Goal: Transaction & Acquisition: Purchase product/service

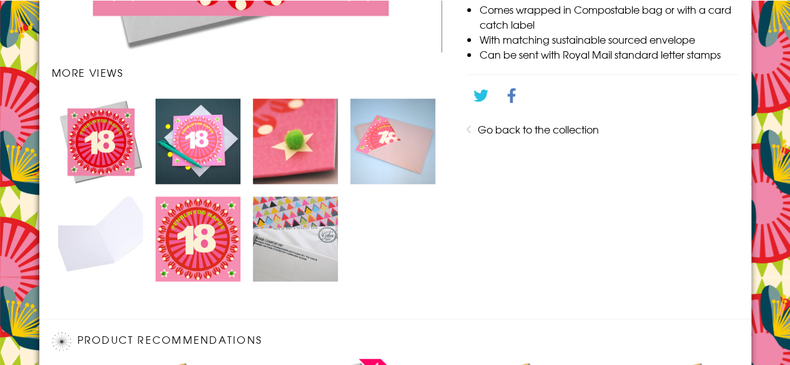
scroll to position [474, 0]
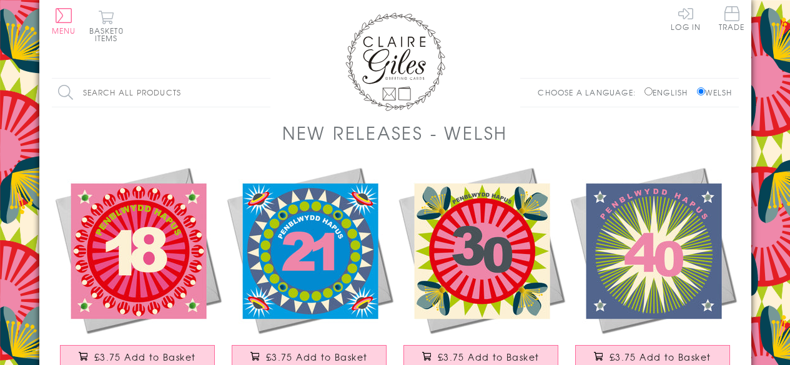
scroll to position [175, 0]
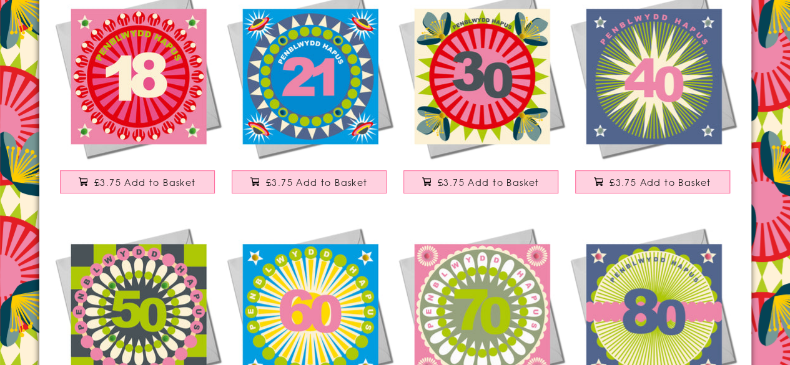
click at [300, 81] on img at bounding box center [309, 75] width 172 height 172
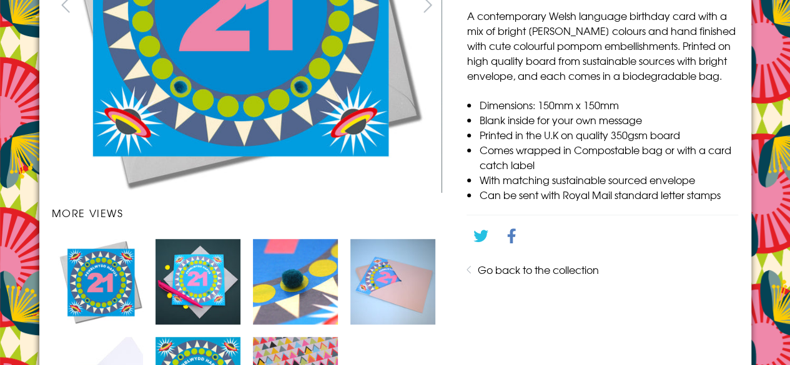
scroll to position [330, 0]
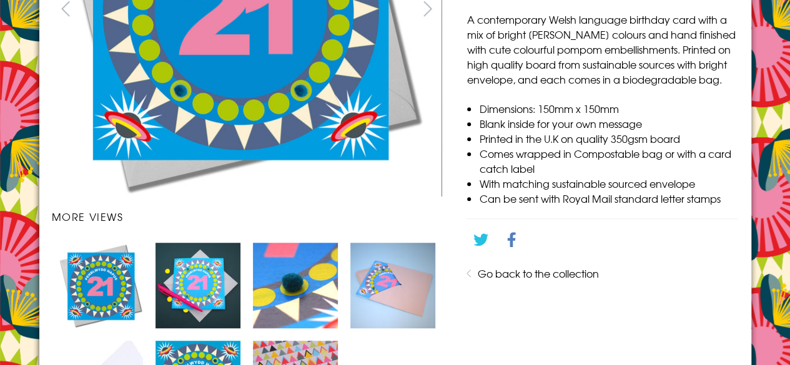
click at [286, 283] on img "Carousel Page 3" at bounding box center [295, 285] width 85 height 85
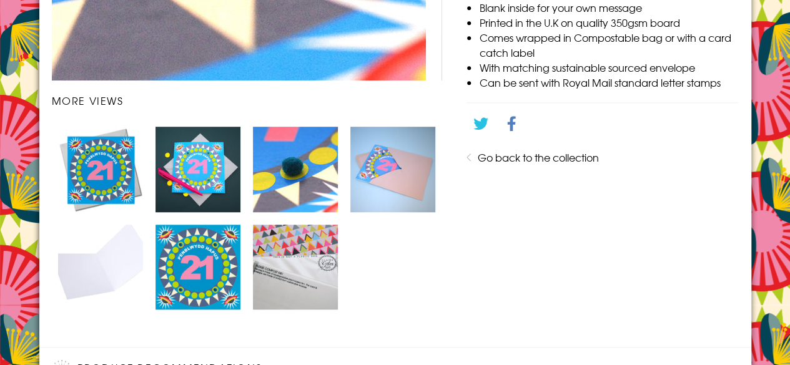
scroll to position [454, 0]
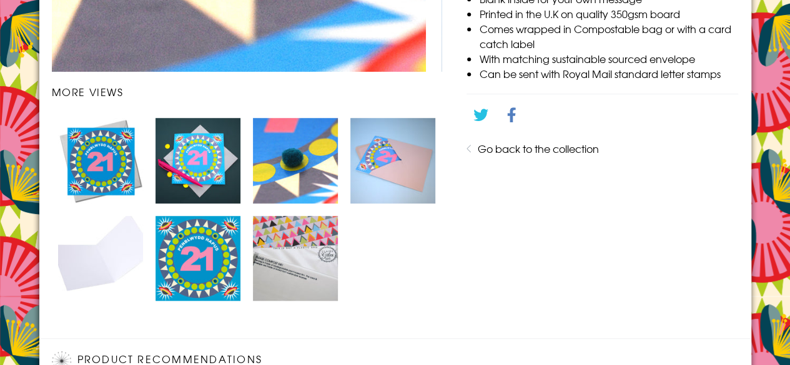
click at [198, 265] on img "Carousel Page 6" at bounding box center [197, 258] width 85 height 85
